Goal: Information Seeking & Learning: Learn about a topic

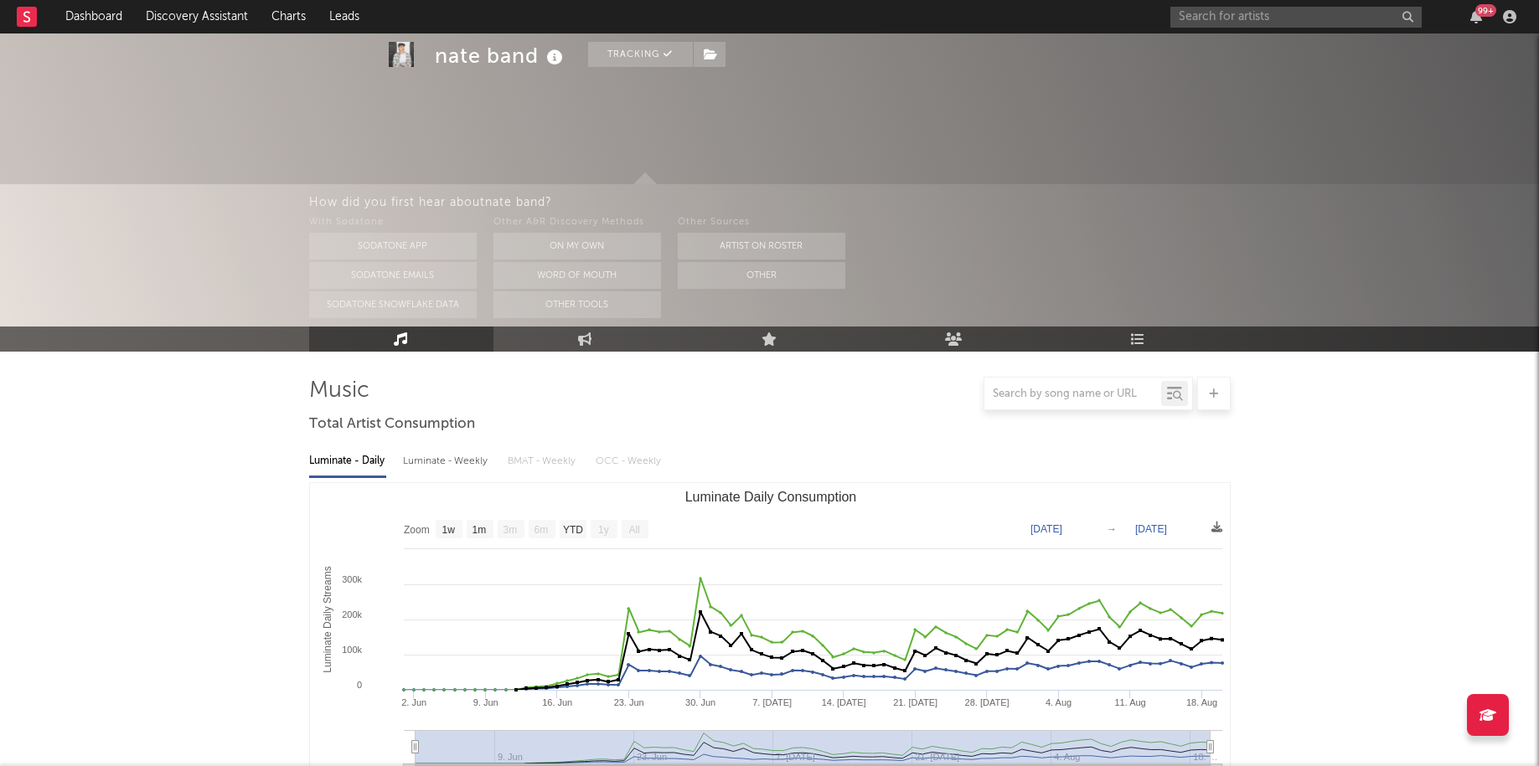
select select "1w"
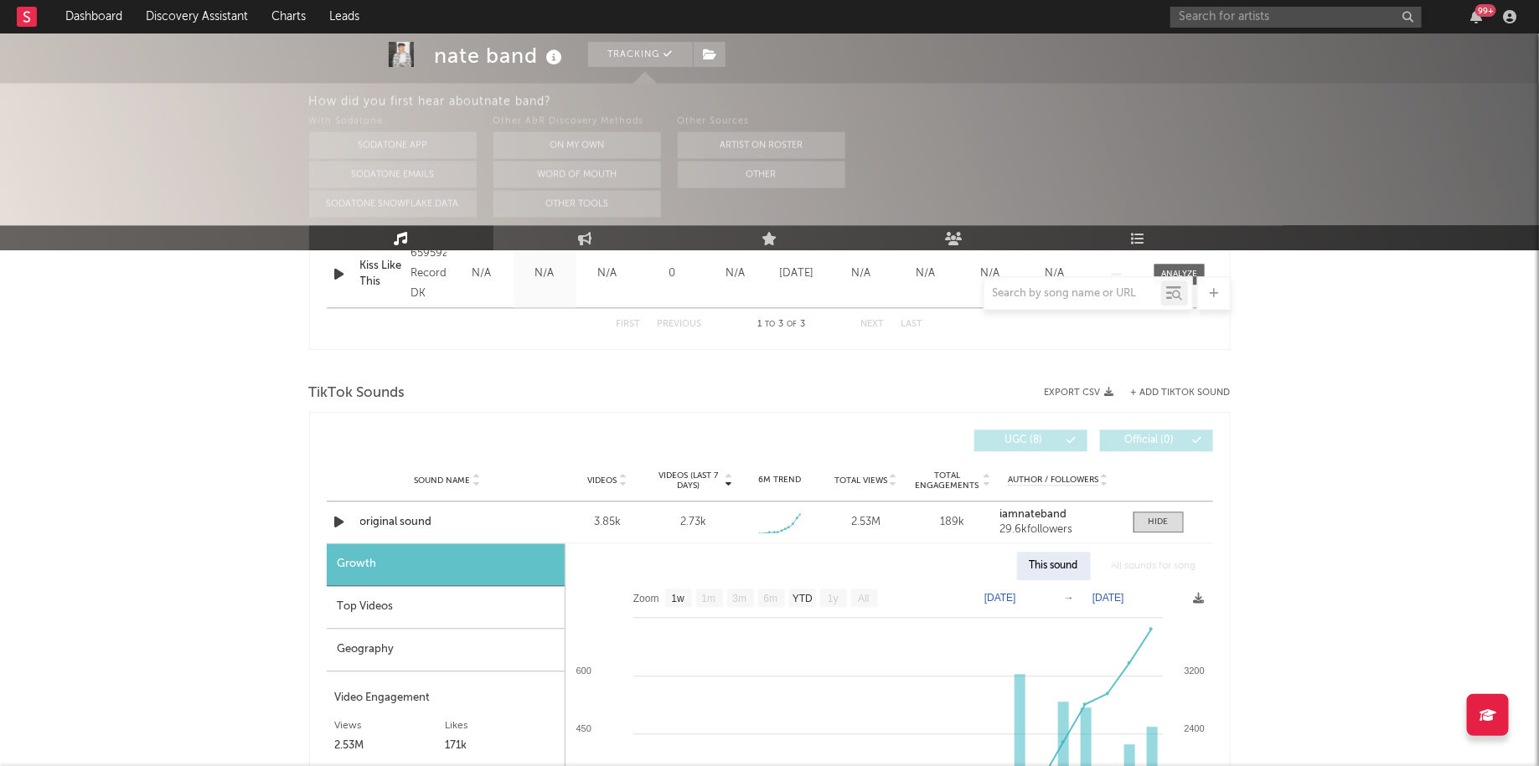
scroll to position [1334, 0]
click at [1480, 12] on div "99 +" at bounding box center [1485, 10] width 21 height 13
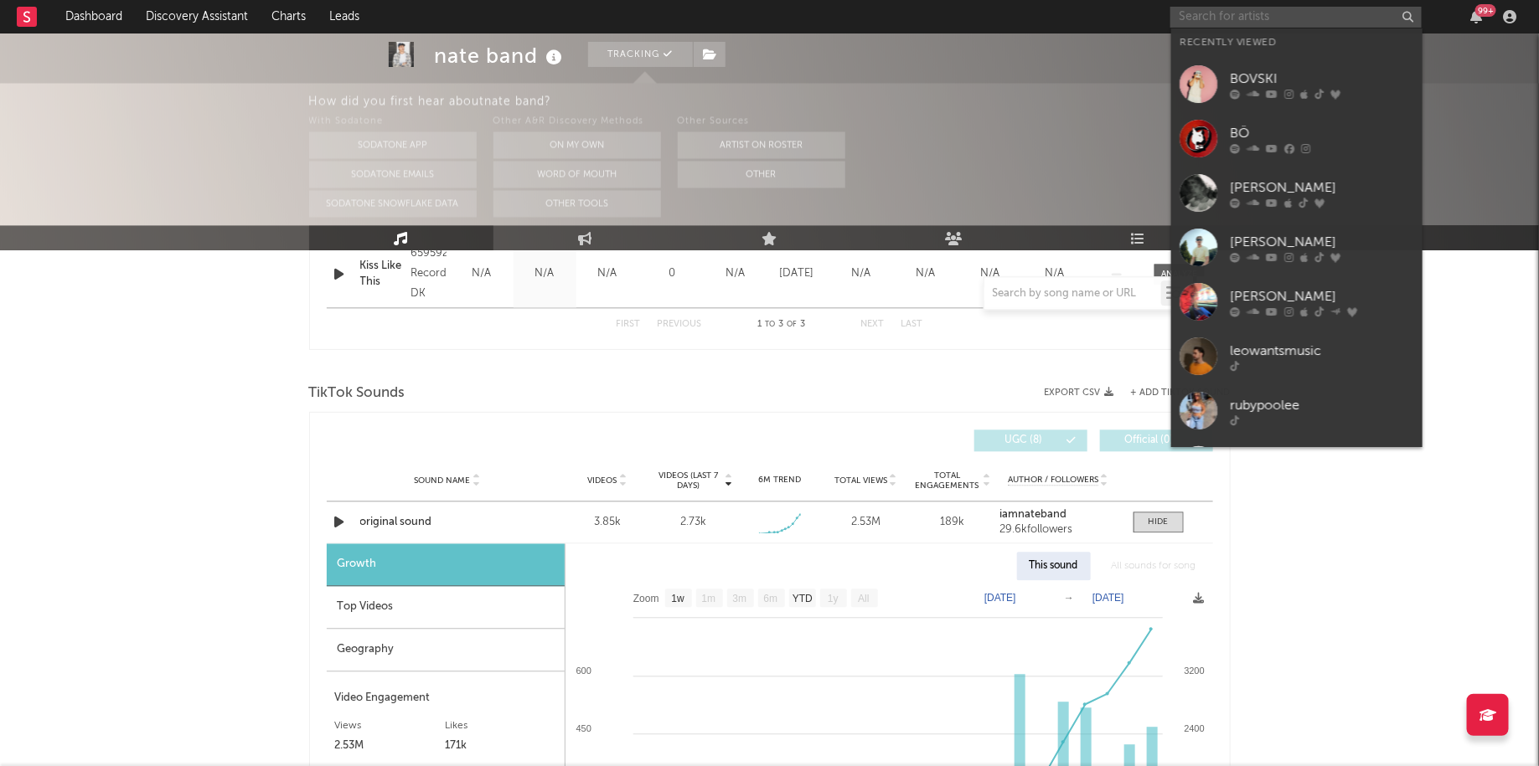
click at [1241, 18] on input "text" at bounding box center [1295, 17] width 251 height 21
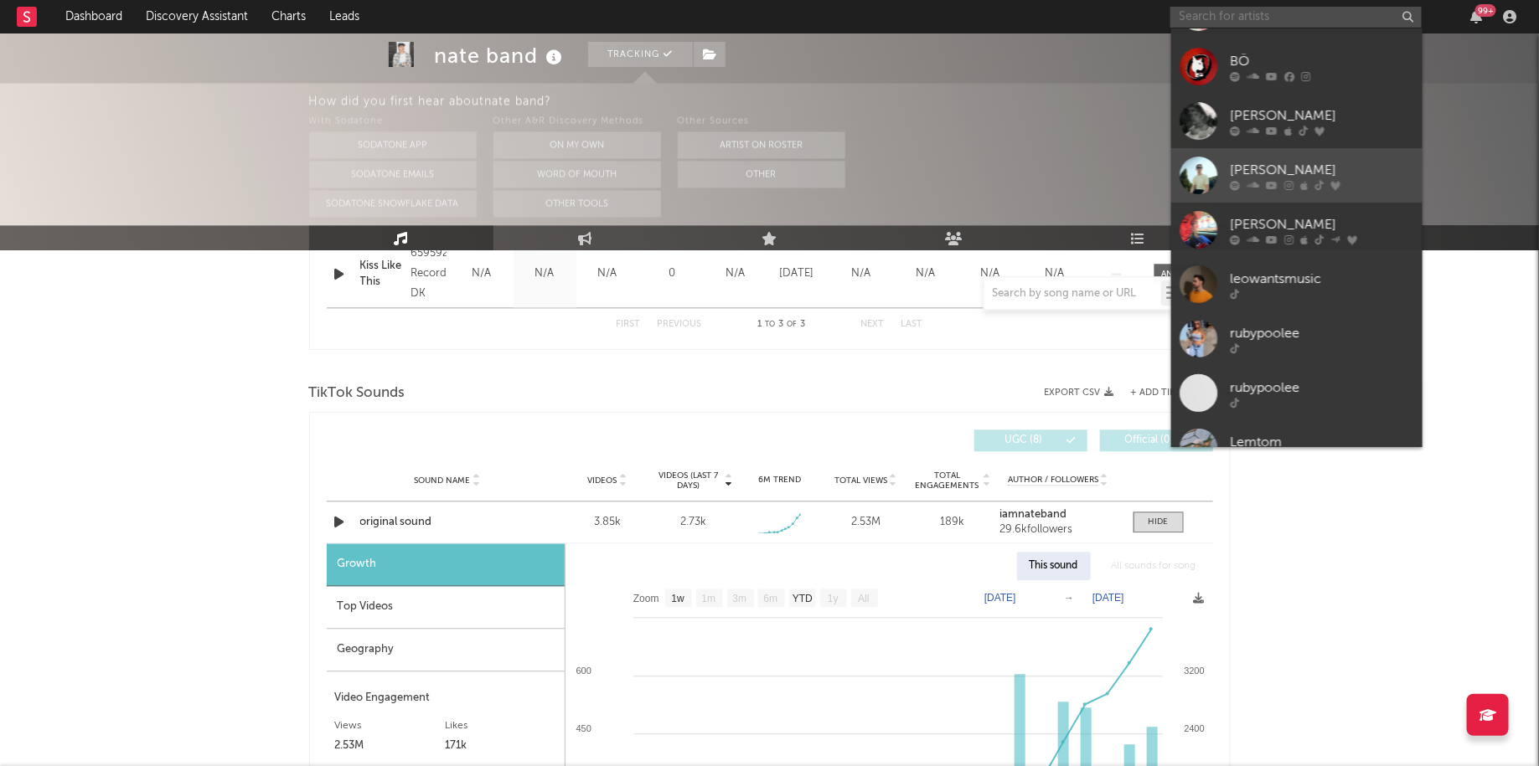
scroll to position [95, 0]
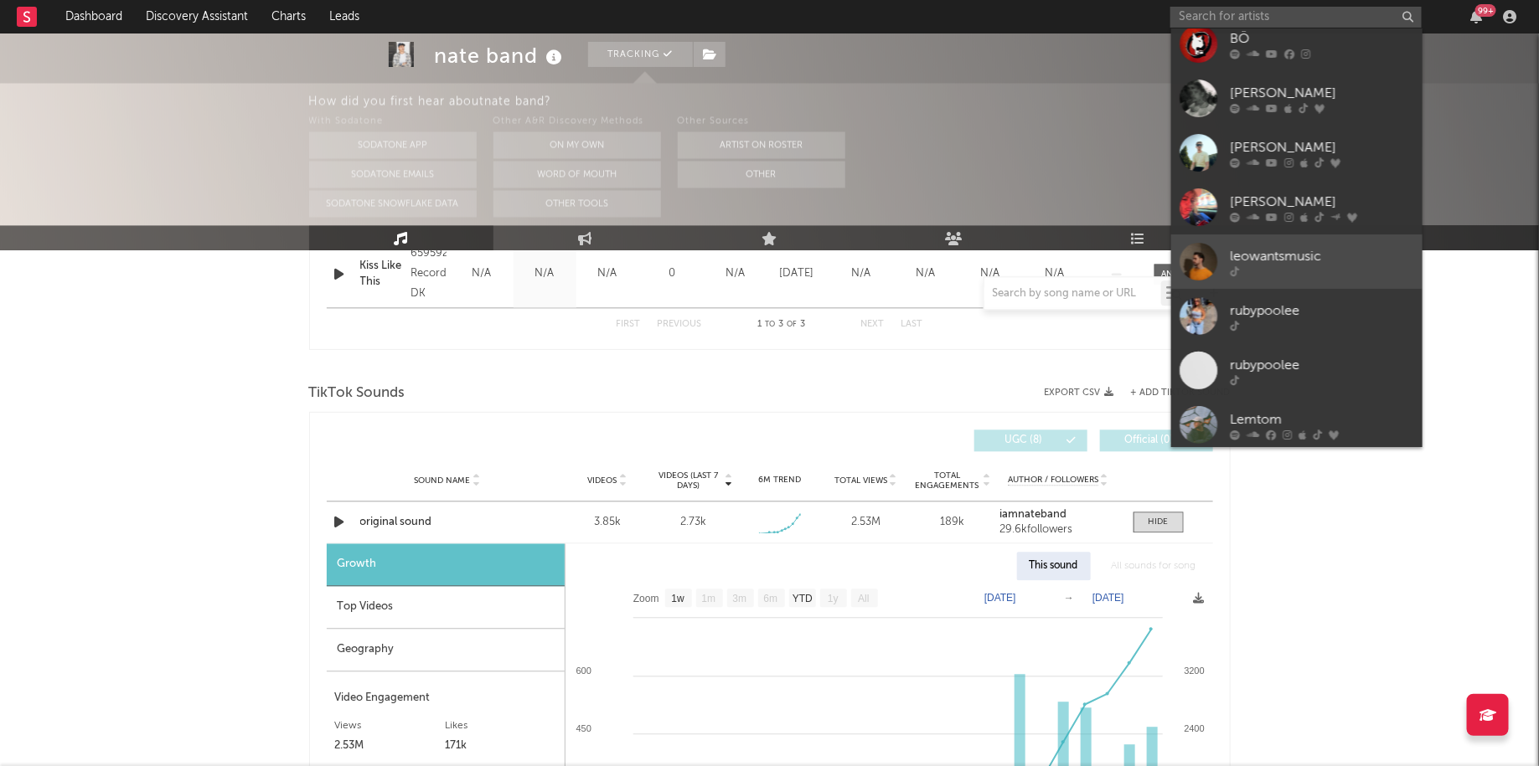
click at [1283, 235] on link "leowantsmusic" at bounding box center [1296, 262] width 251 height 54
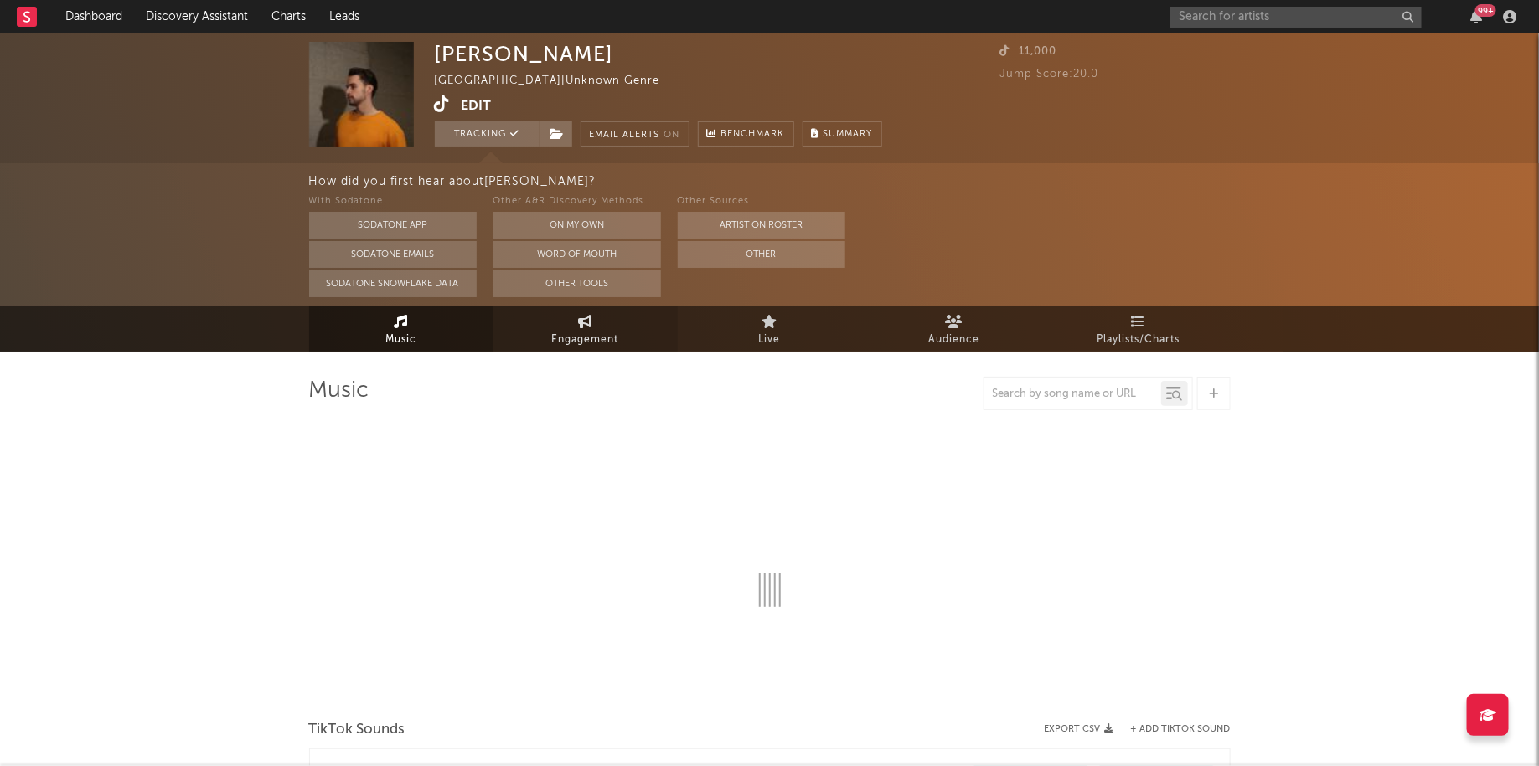
click at [630, 311] on link "Engagement" at bounding box center [585, 329] width 184 height 46
select select "1w"
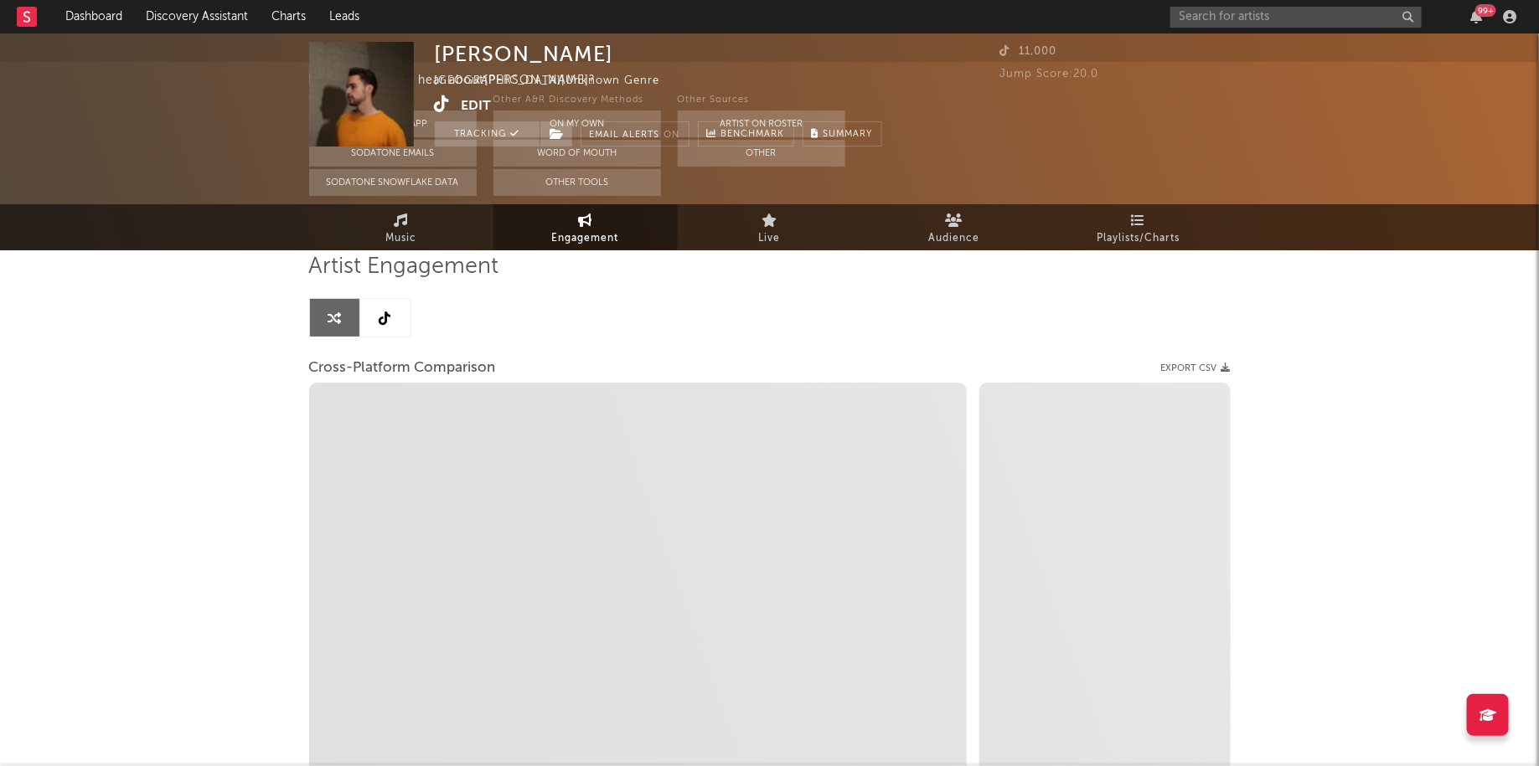
select select "1m"
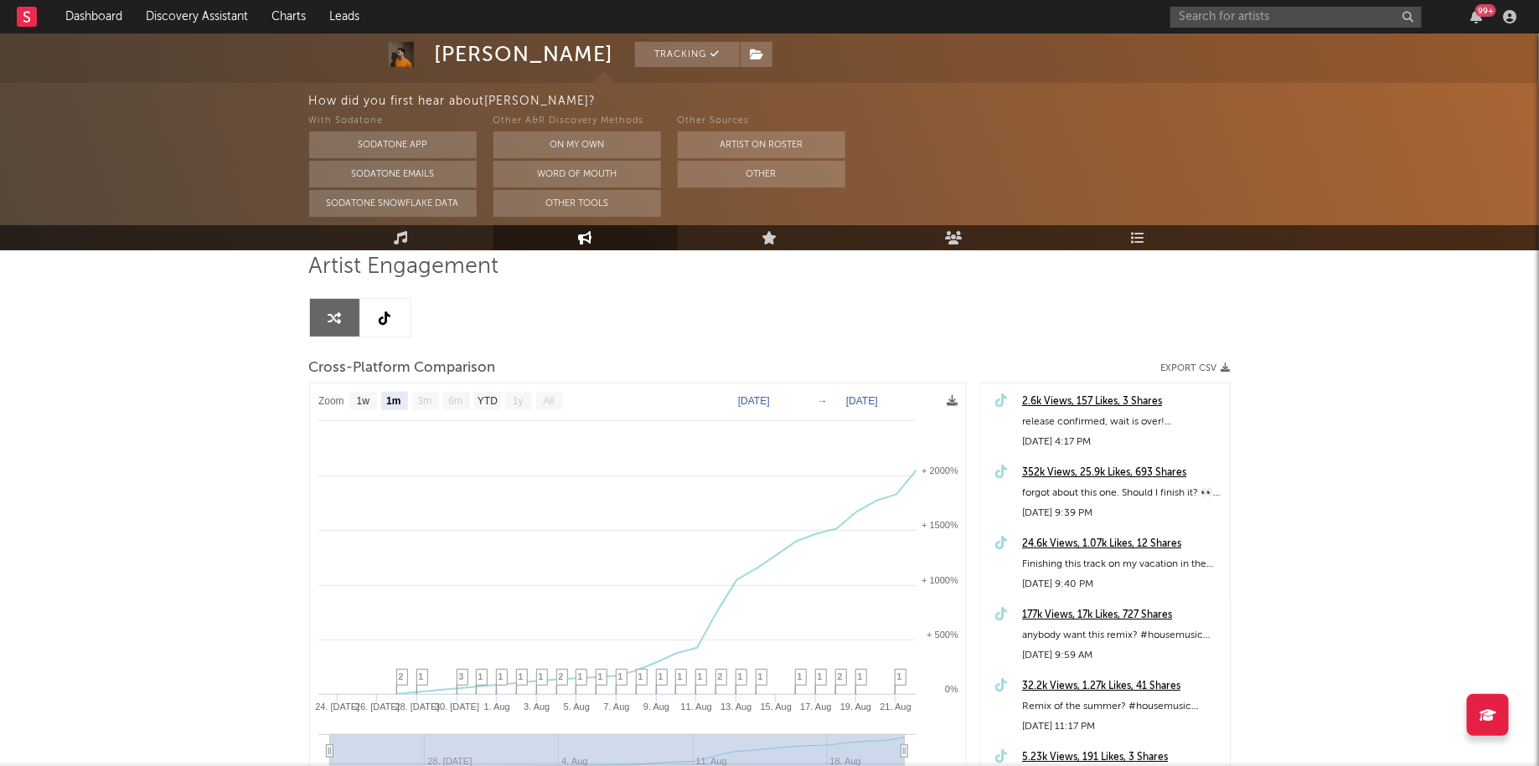
scroll to position [187, 0]
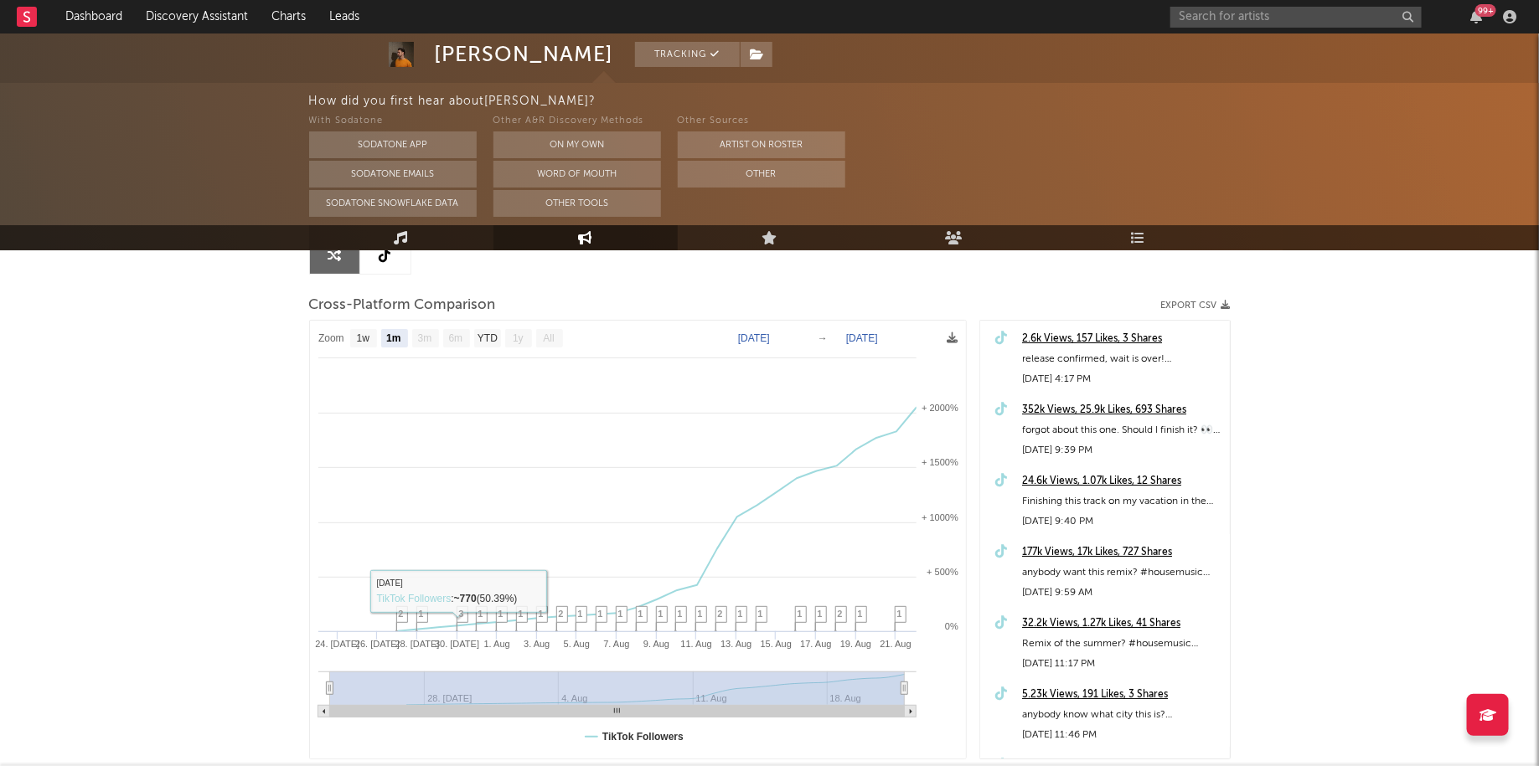
click at [422, 242] on link "Music" at bounding box center [401, 237] width 184 height 25
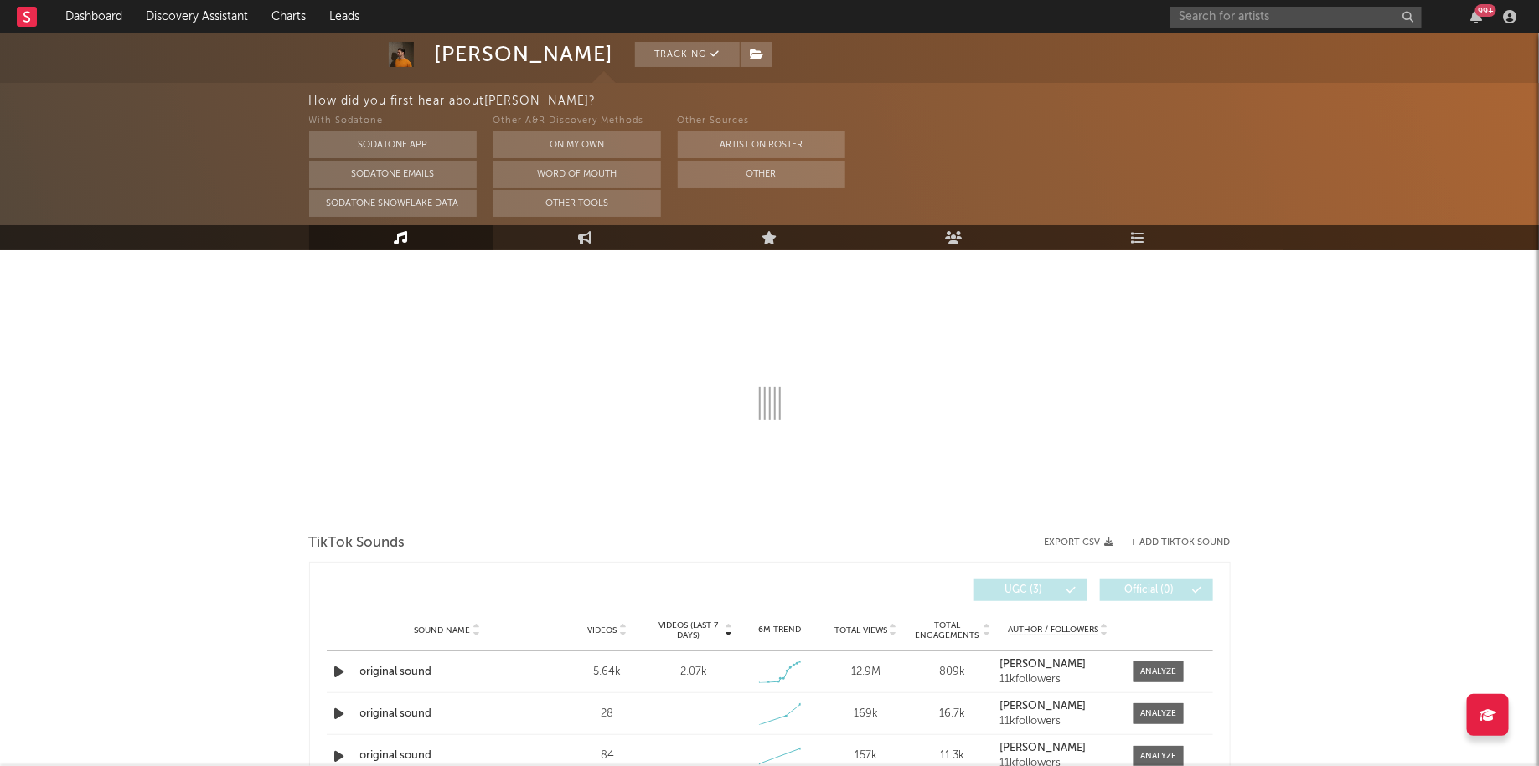
select select "1w"
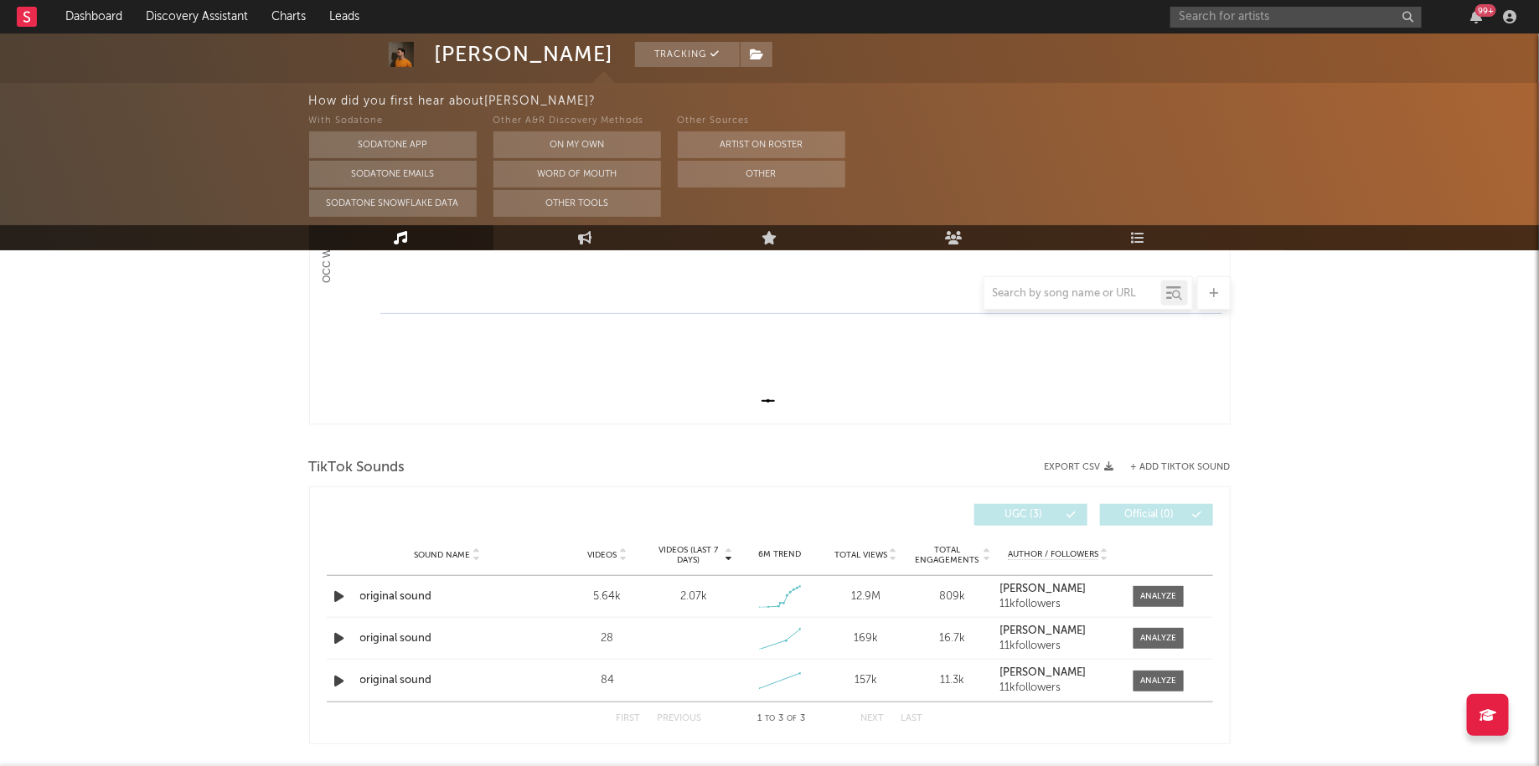
scroll to position [395, 0]
click at [1158, 586] on span at bounding box center [1158, 596] width 50 height 21
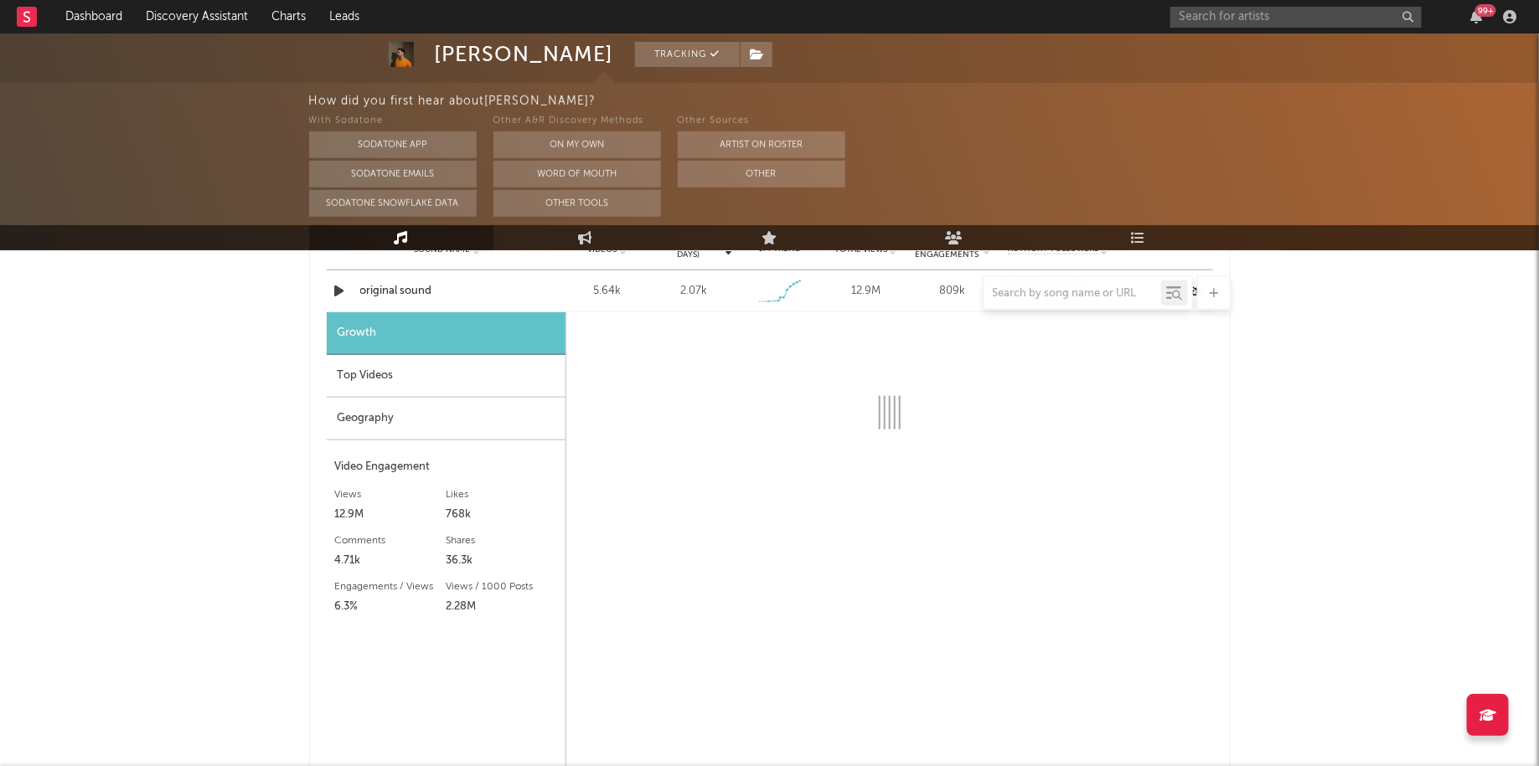
select select "1w"
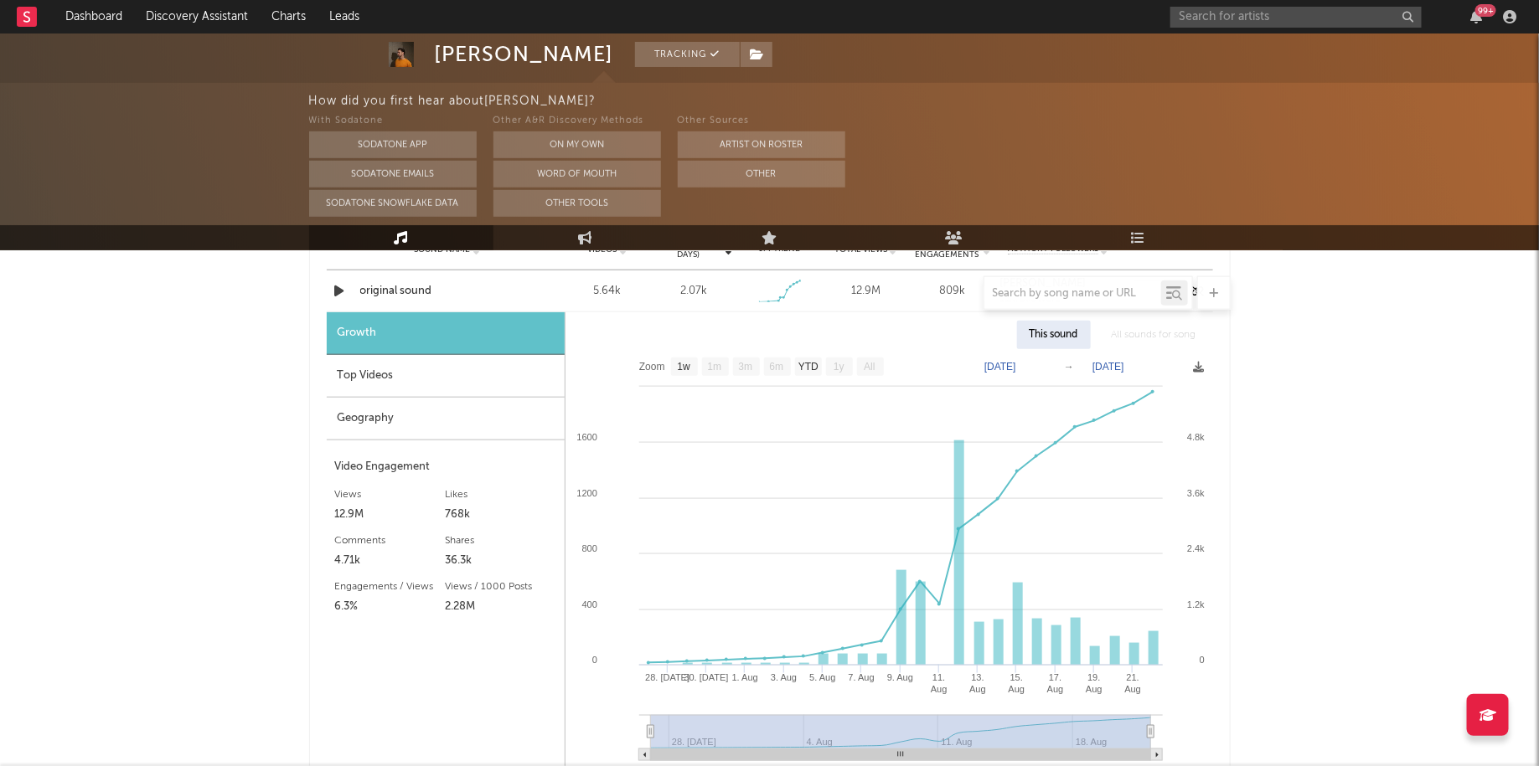
scroll to position [735, 0]
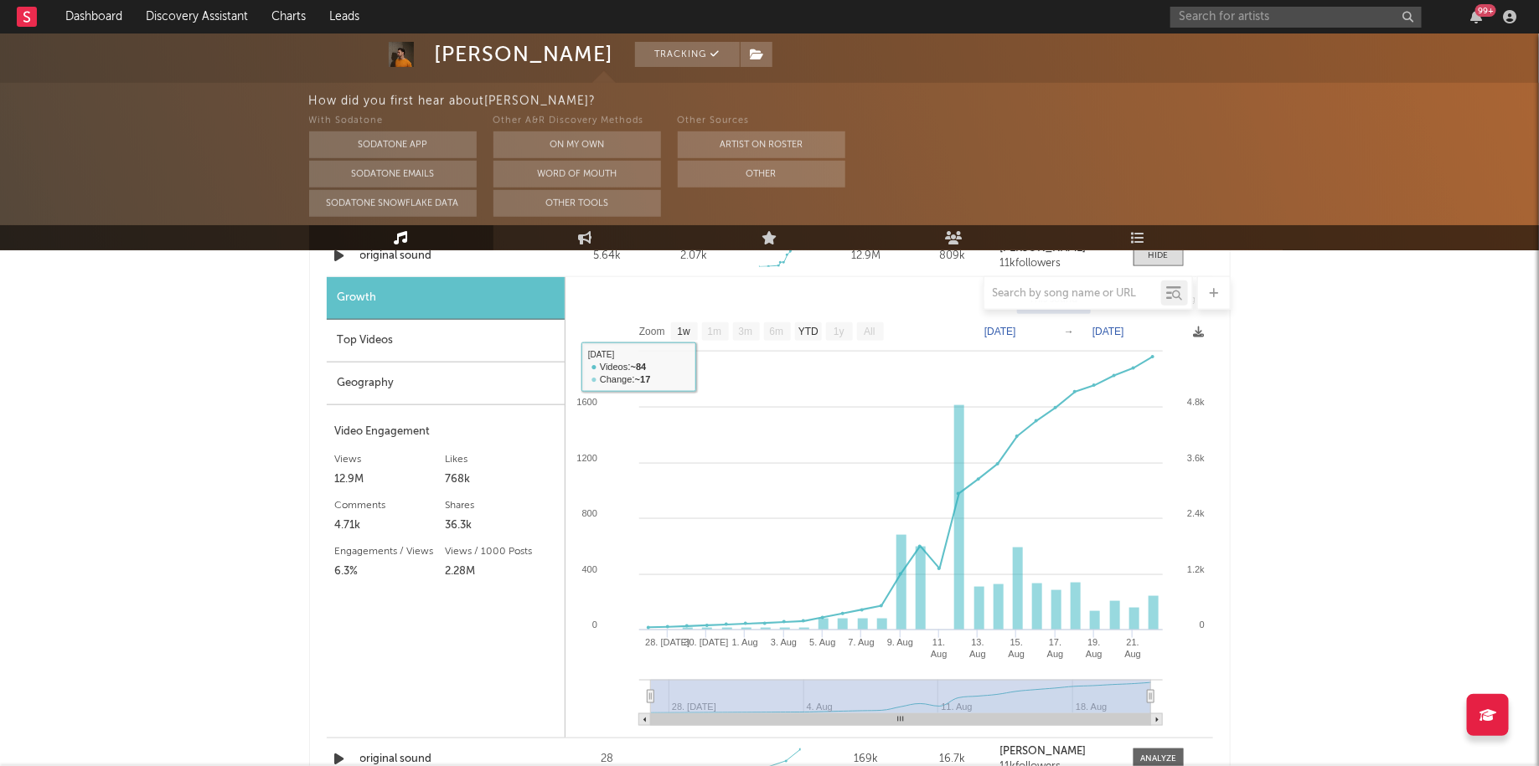
click at [390, 338] on div "Top Videos" at bounding box center [446, 341] width 238 height 43
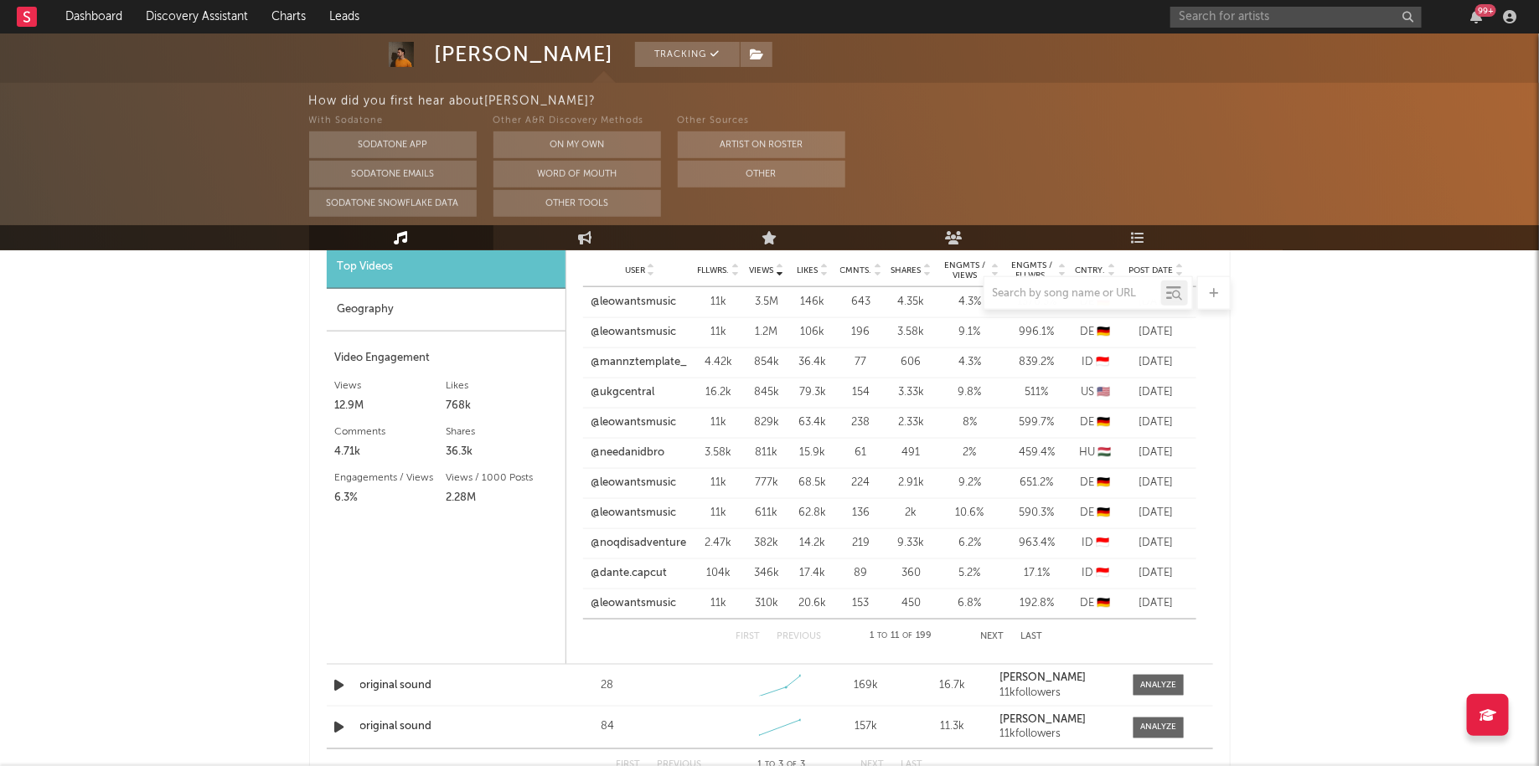
scroll to position [917, 0]
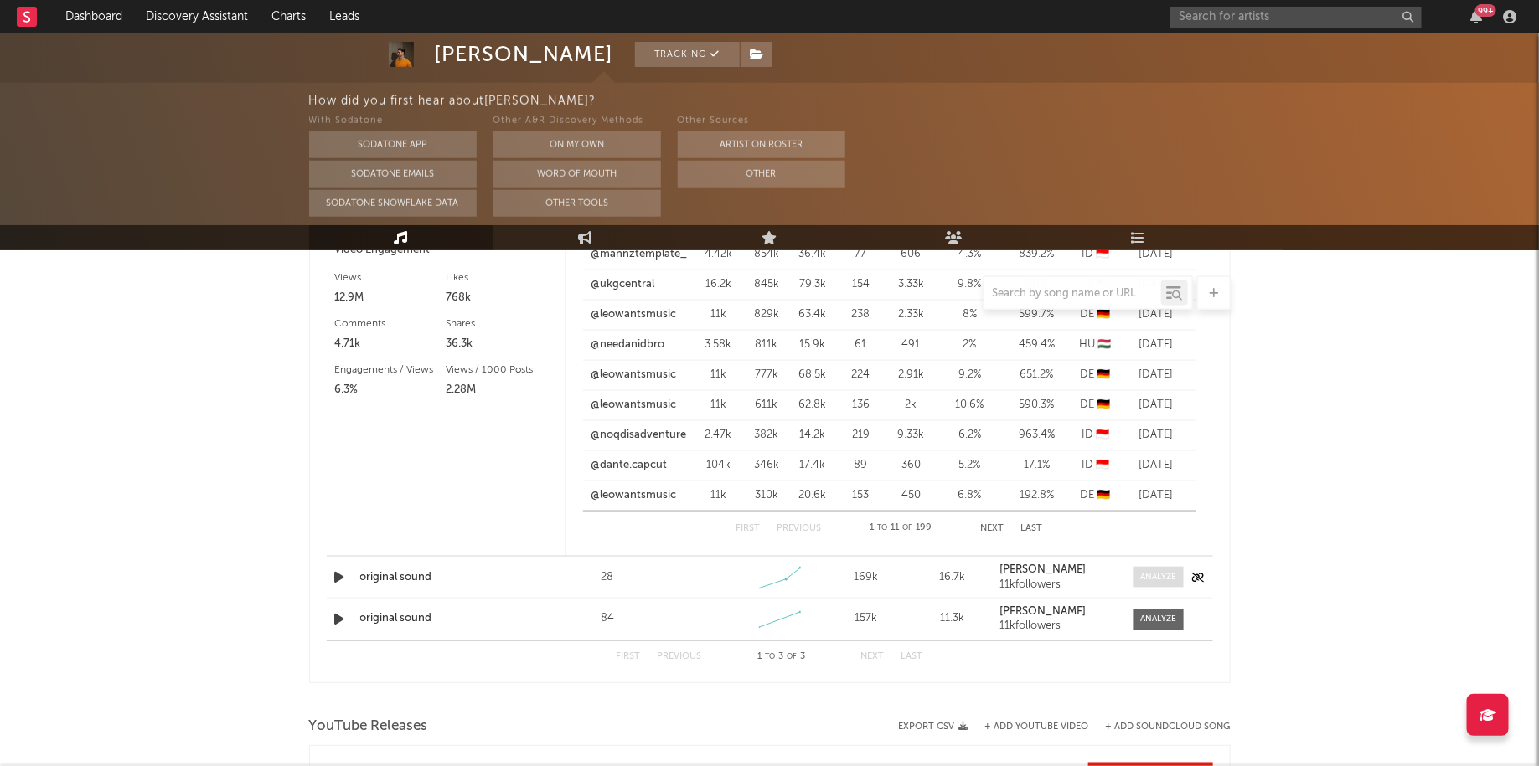
click at [1158, 579] on div at bounding box center [1158, 577] width 36 height 13
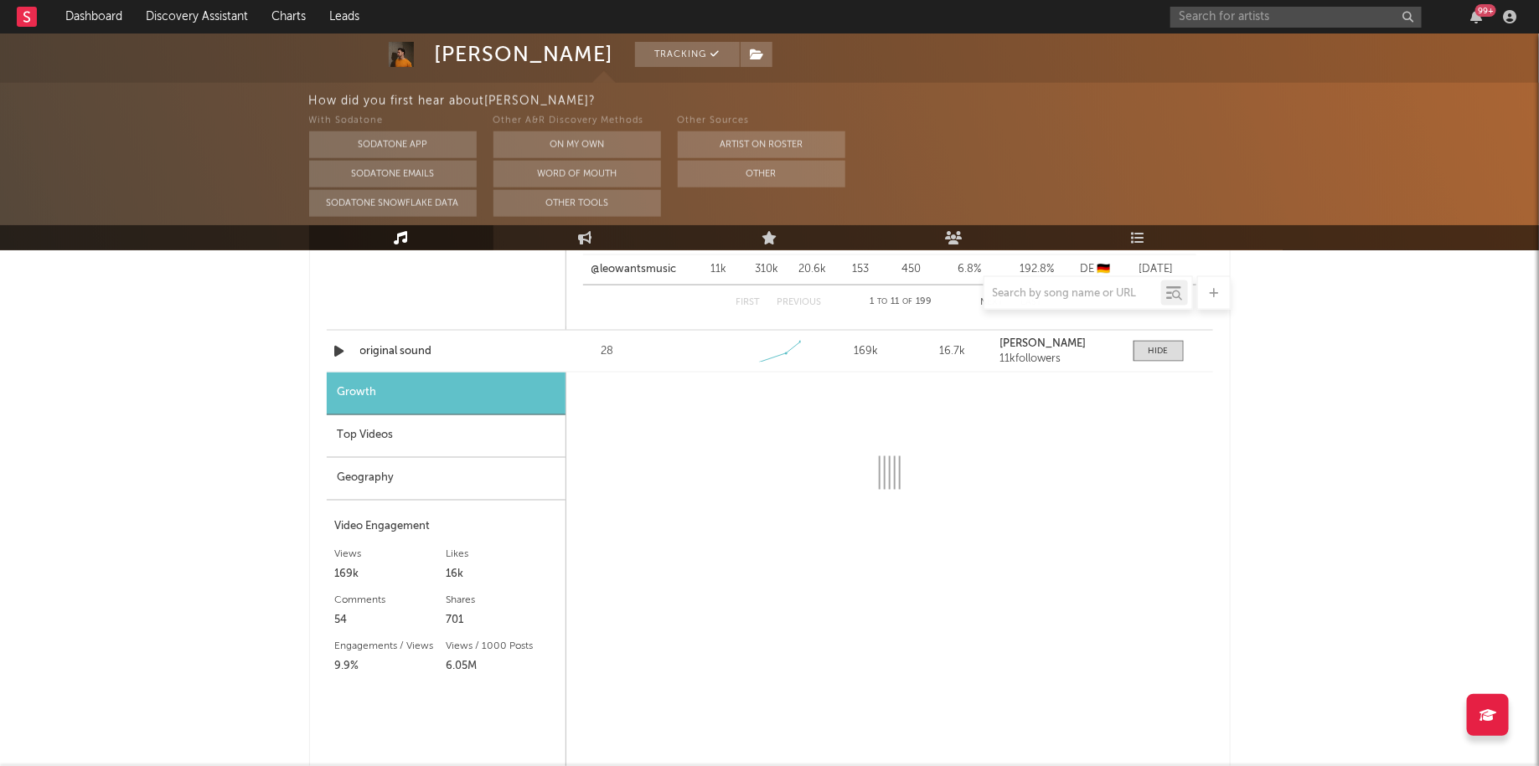
select select "1w"
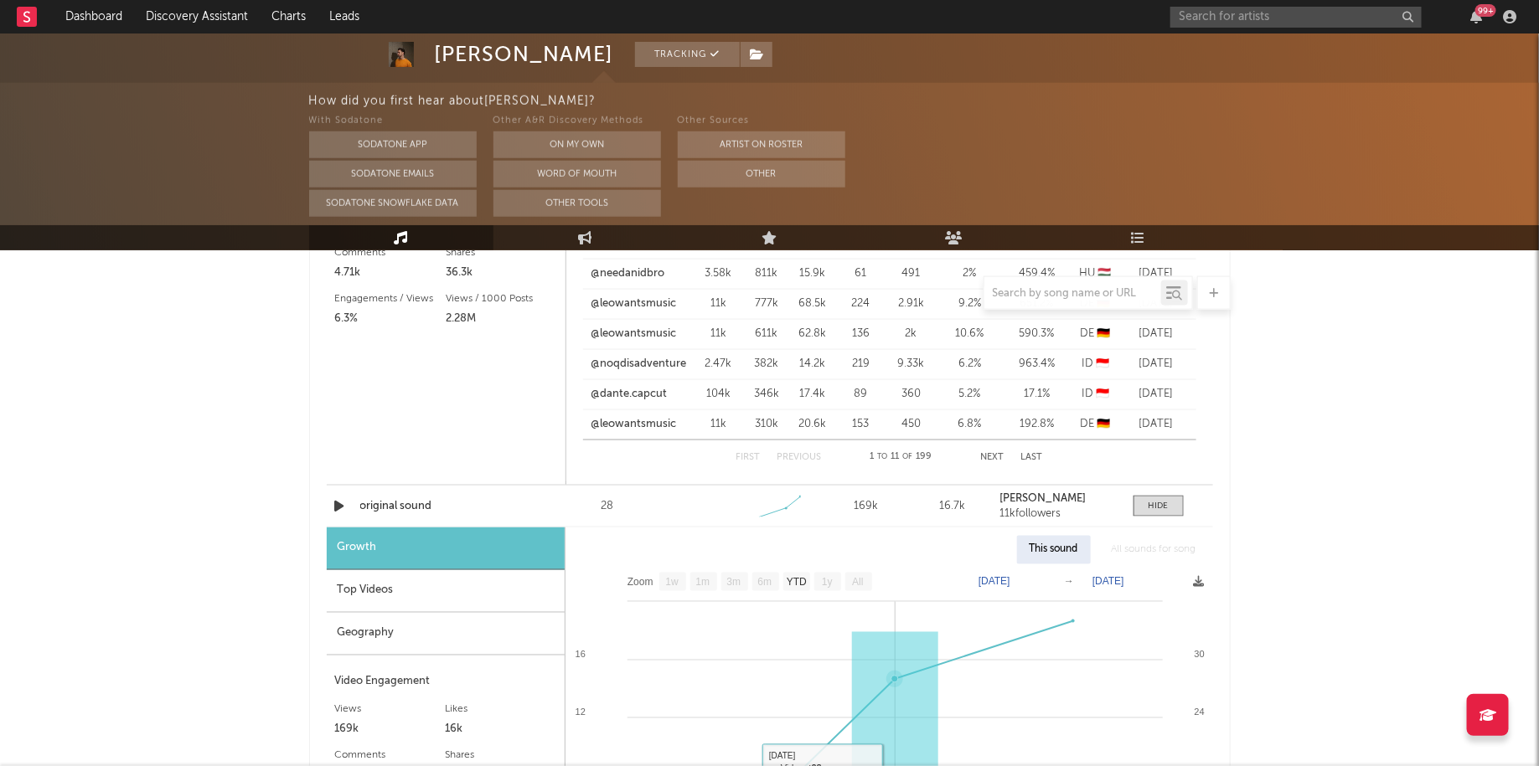
scroll to position [967, 0]
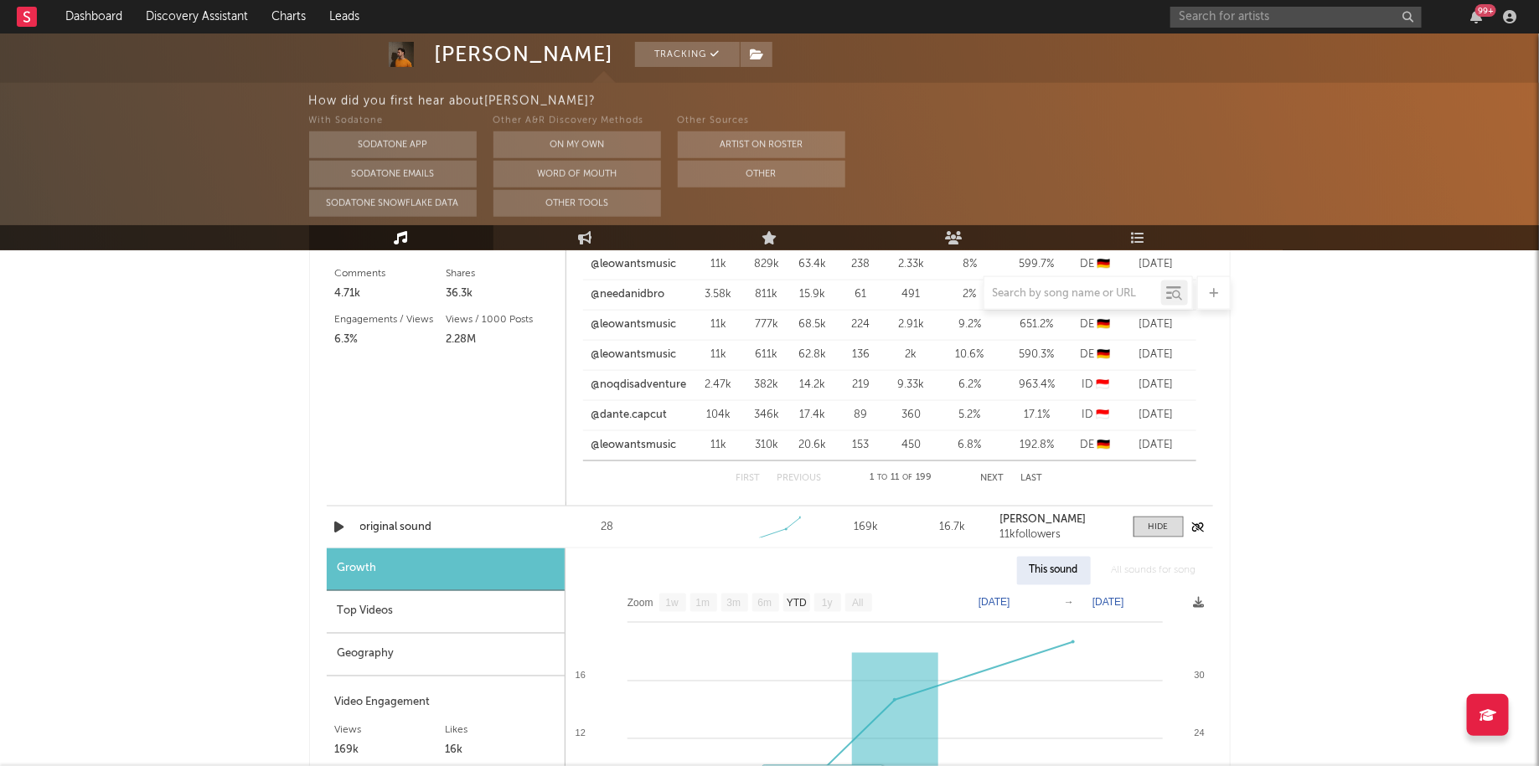
click at [328, 520] on div at bounding box center [341, 527] width 29 height 21
click at [337, 524] on icon "button" at bounding box center [340, 527] width 18 height 21
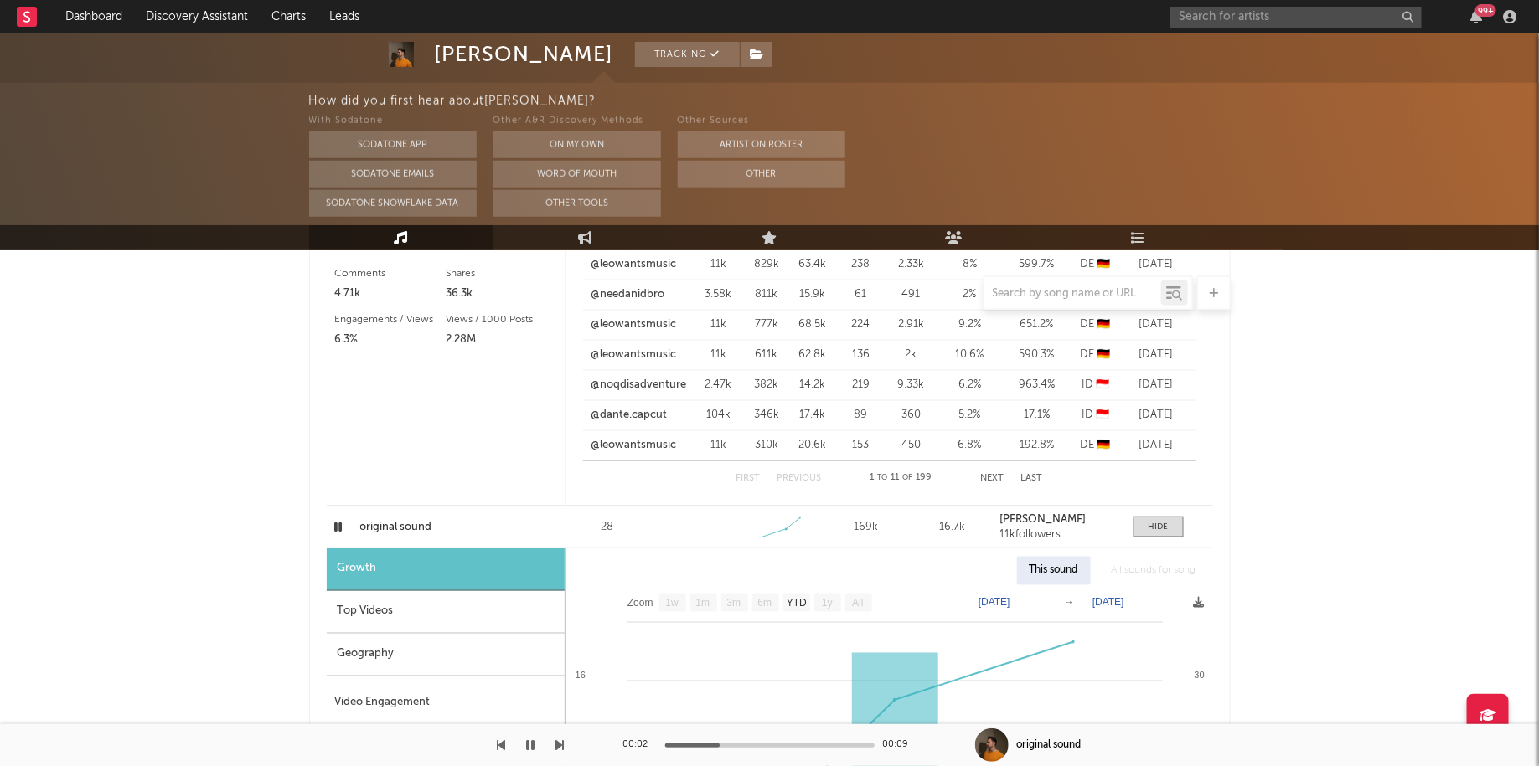
click at [411, 617] on div "Top Videos" at bounding box center [446, 612] width 238 height 43
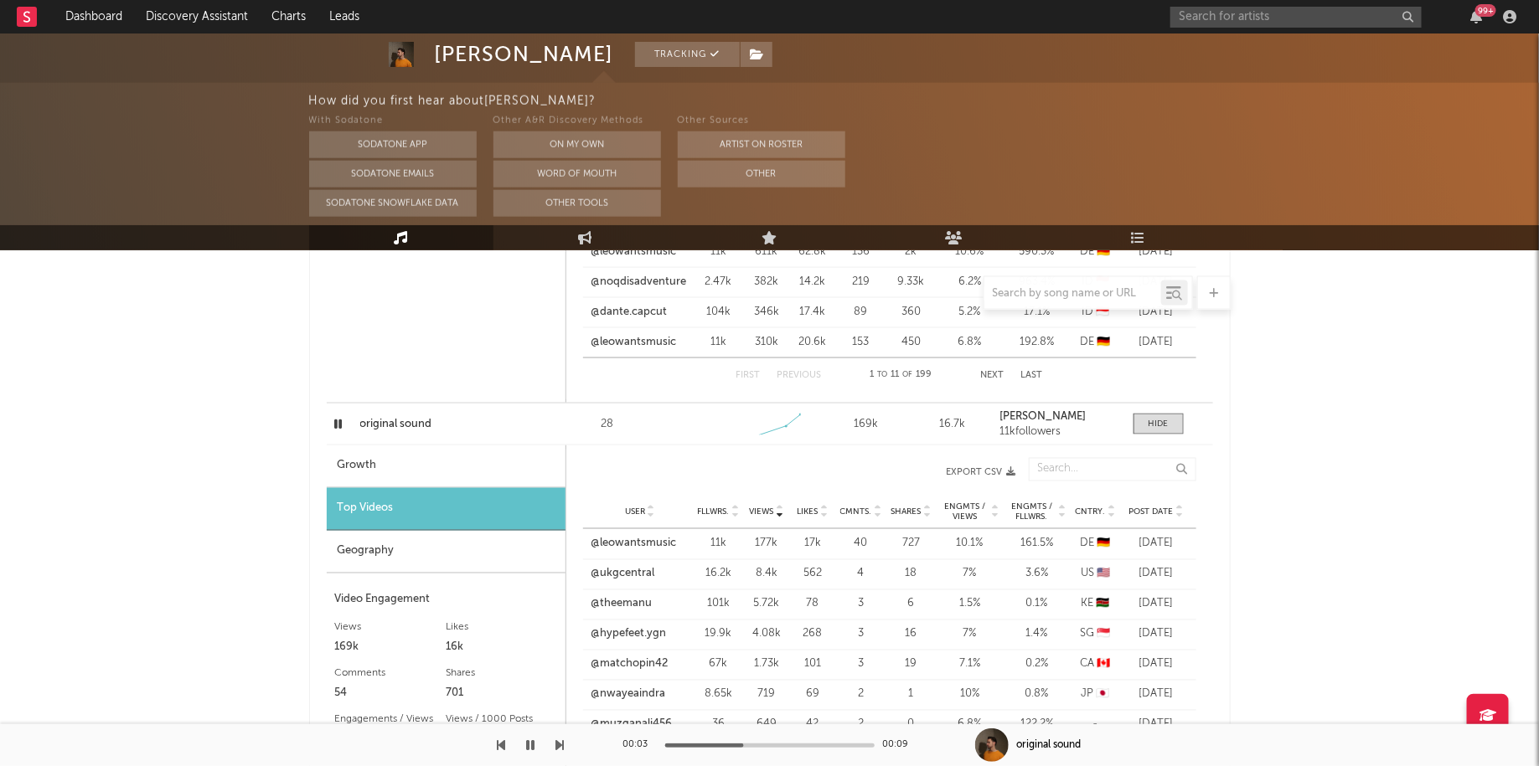
scroll to position [1102, 0]
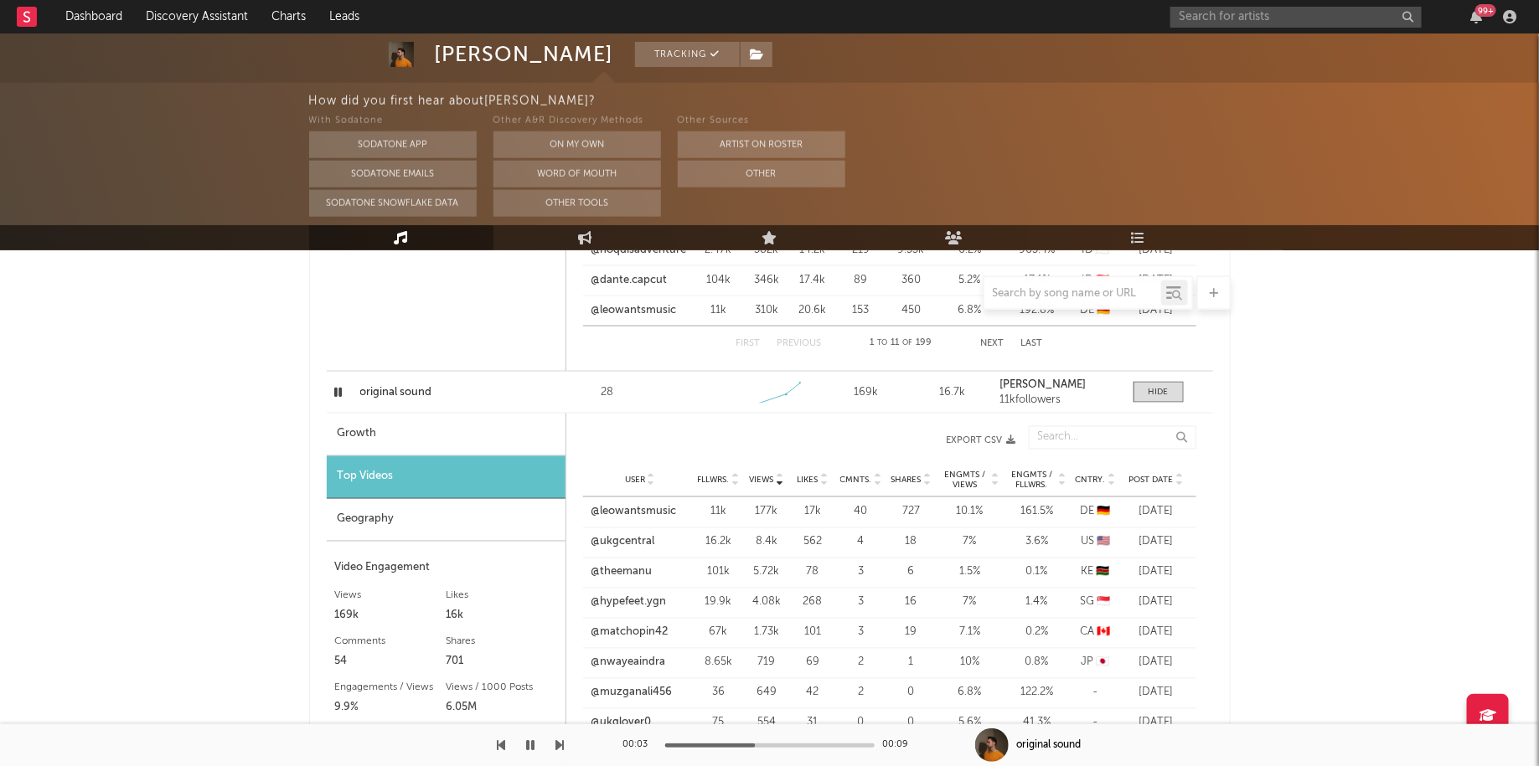
click at [637, 498] on div "User @leowantsmusic Fllwrs. 11k Views 177k Likes 17k Cmnts. 40 Shares 727 Engmt…" at bounding box center [889, 513] width 613 height 30
click at [638, 515] on link "@leowantsmusic" at bounding box center [633, 512] width 85 height 17
click at [1481, 13] on div "99 +" at bounding box center [1485, 10] width 21 height 13
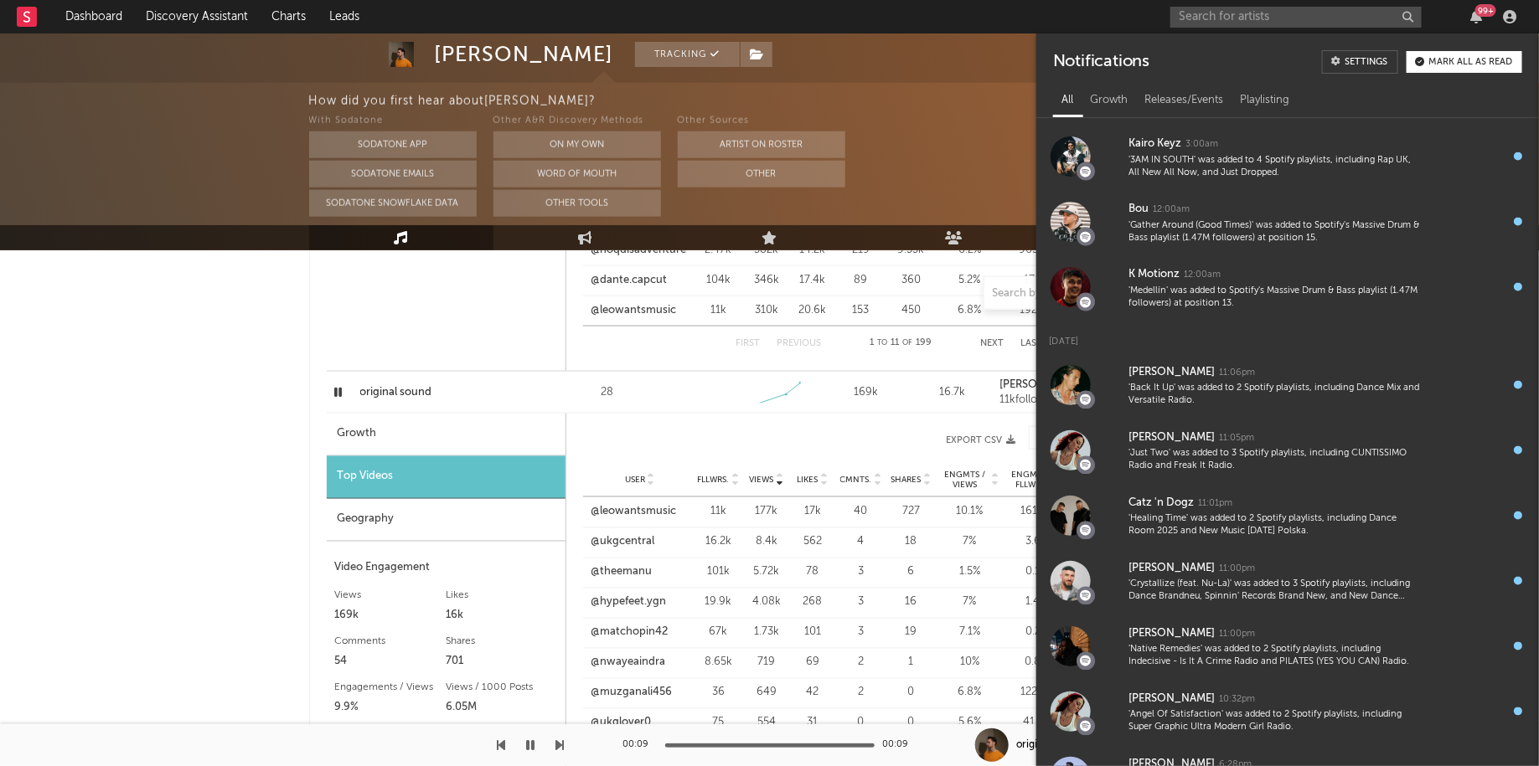
click at [978, 139] on div "With Sodatone Sodatone App Sodatone Emails Sodatone Snowflake Data Other A&R Di…" at bounding box center [924, 164] width 1231 height 106
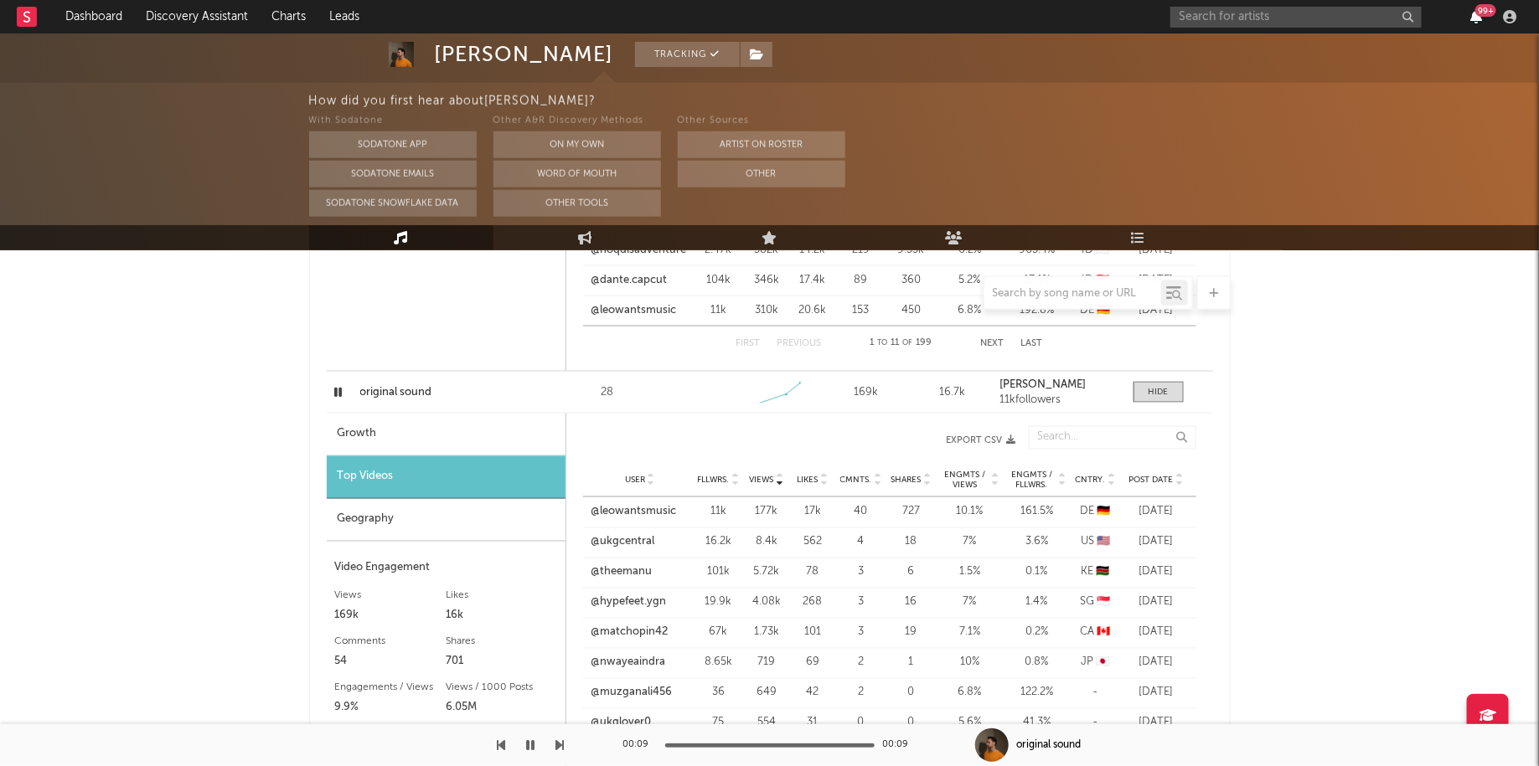
click at [1472, 13] on icon "button" at bounding box center [1476, 16] width 12 height 13
